Goal: Task Accomplishment & Management: Complete application form

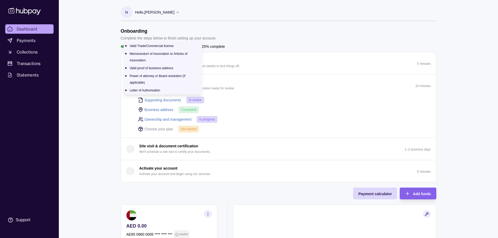
click at [172, 99] on link "Supporting documents" at bounding box center [163, 100] width 37 height 6
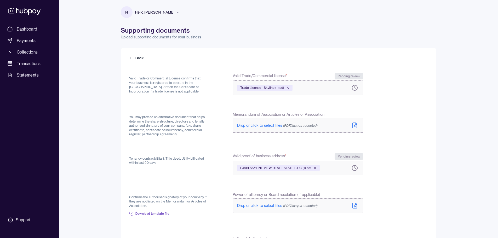
click at [324, 87] on label "Trade License - Skyline (1).pdf" at bounding box center [298, 88] width 131 height 15
click at [287, 88] on icon at bounding box center [287, 87] width 3 height 3
click at [319, 169] on div "EJARI SKYLINE VIEW REAL ESTATE L.L.C (1).pdf" at bounding box center [278, 168] width 83 height 6
click at [316, 168] on icon at bounding box center [315, 168] width 3 height 3
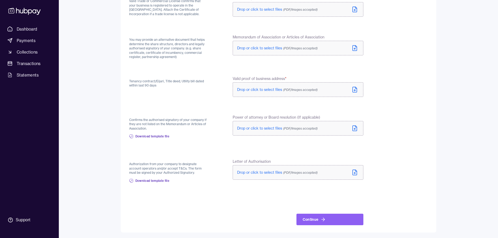
scroll to position [78, 0]
click at [313, 218] on button "Continue" at bounding box center [330, 219] width 67 height 12
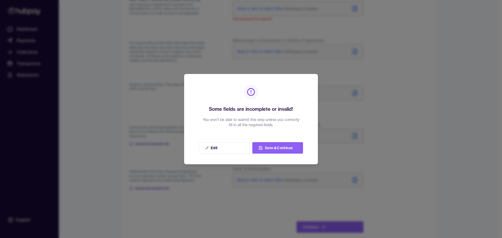
drag, startPoint x: 276, startPoint y: 149, endPoint x: 339, endPoint y: 145, distance: 63.7
click at [276, 149] on button "Save & Continue" at bounding box center [277, 148] width 51 height 12
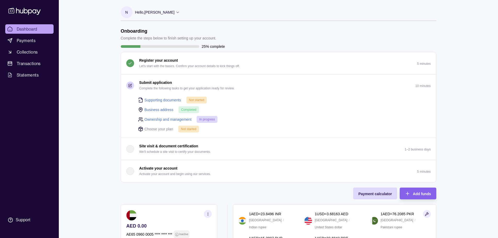
click at [167, 119] on link "Ownership and management" at bounding box center [168, 120] width 47 height 6
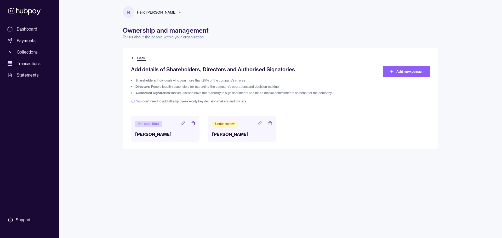
click at [131, 58] on icon at bounding box center [133, 58] width 4 height 4
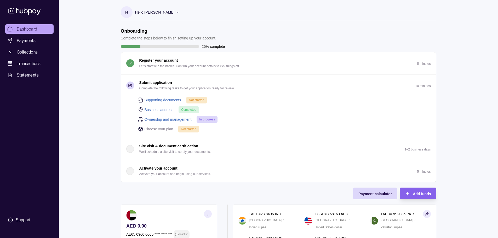
click at [178, 13] on icon at bounding box center [178, 12] width 4 height 4
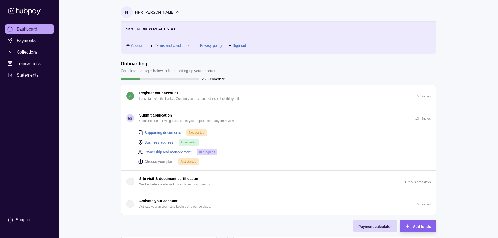
click at [240, 45] on link "Sign out" at bounding box center [239, 46] width 13 height 6
